Goal: Transaction & Acquisition: Book appointment/travel/reservation

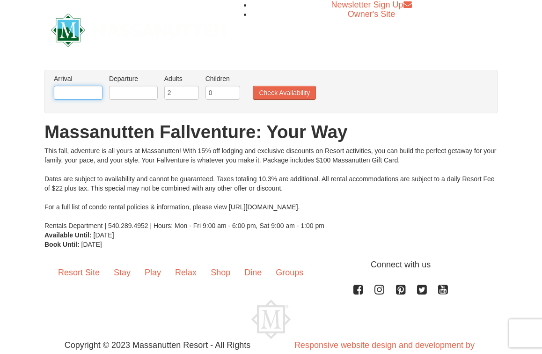
click at [94, 90] on input "text" at bounding box center [78, 93] width 49 height 14
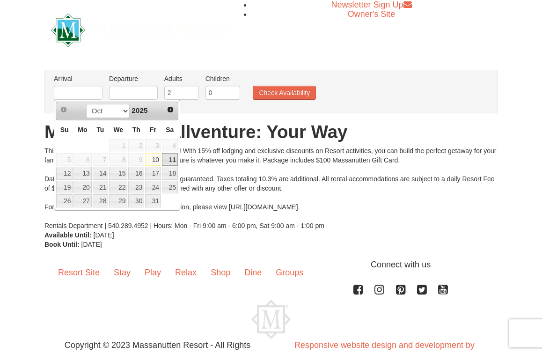
click at [173, 156] on link "11" at bounding box center [170, 159] width 16 height 13
type input "[DATE]"
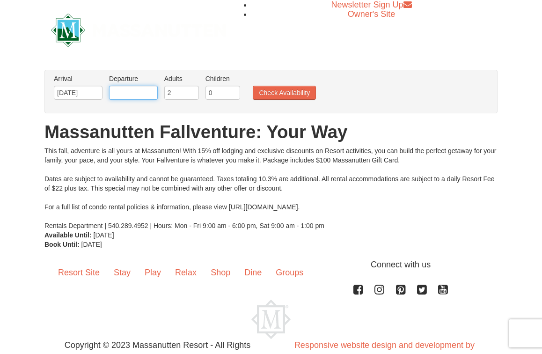
click at [141, 92] on input "text" at bounding box center [133, 93] width 49 height 14
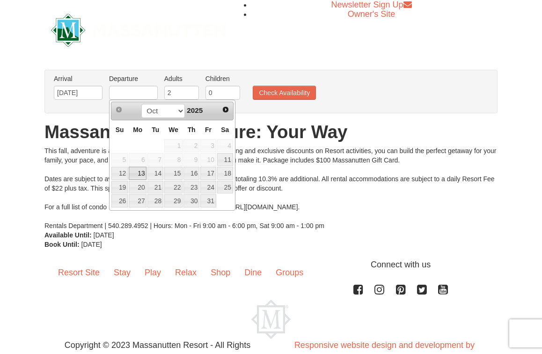
click at [141, 174] on link "13" at bounding box center [138, 173] width 18 height 13
type input "[DATE]"
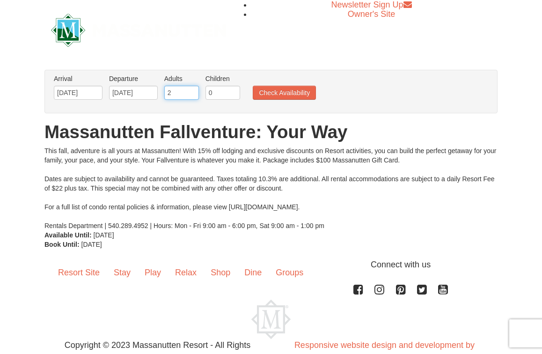
type input "1"
click at [192, 94] on input "1" at bounding box center [181, 93] width 35 height 14
click at [272, 95] on button "Check Availability" at bounding box center [284, 93] width 63 height 14
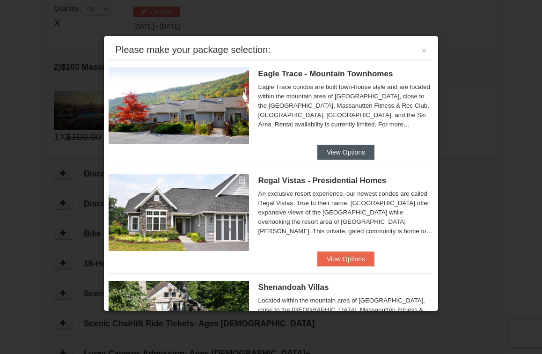
click at [348, 153] on button "View Options" at bounding box center [346, 152] width 57 height 15
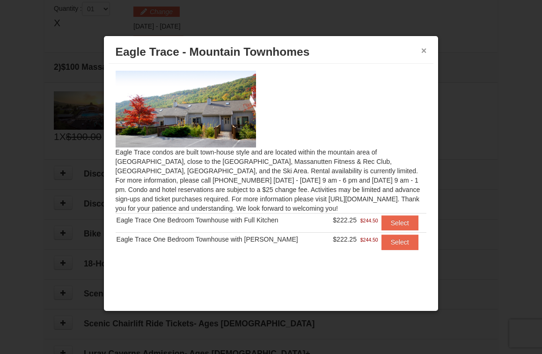
click at [424, 50] on button "×" at bounding box center [425, 50] width 6 height 9
